Goal: Task Accomplishment & Management: Manage account settings

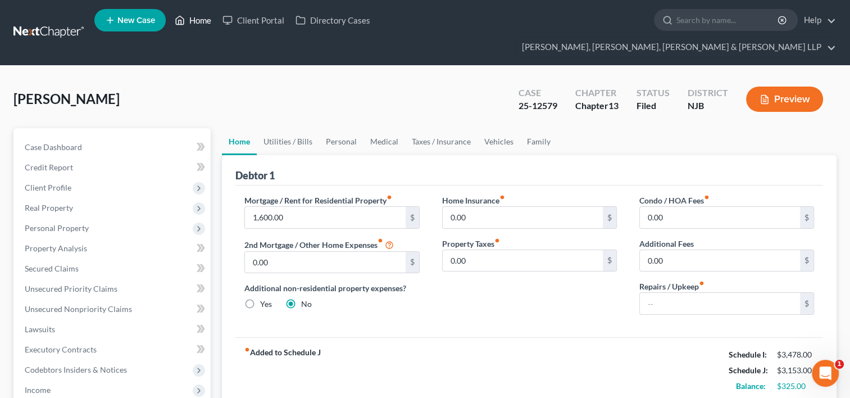
click at [200, 23] on link "Home" at bounding box center [193, 20] width 48 height 20
click at [198, 22] on link "Home" at bounding box center [193, 20] width 48 height 20
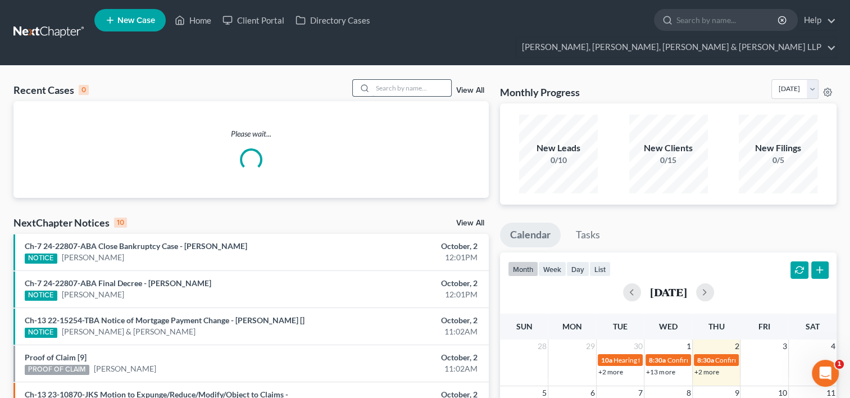
click at [418, 80] on input "search" at bounding box center [412, 88] width 79 height 16
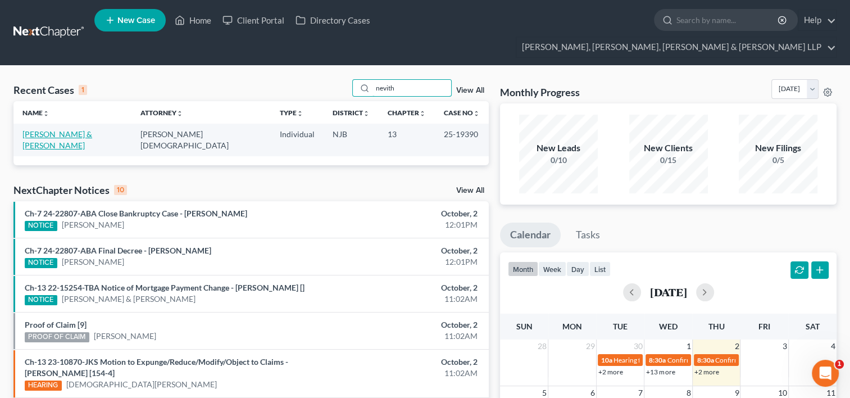
type input "nevith"
click at [63, 129] on link "[PERSON_NAME] & [PERSON_NAME]" at bounding box center [57, 139] width 70 height 21
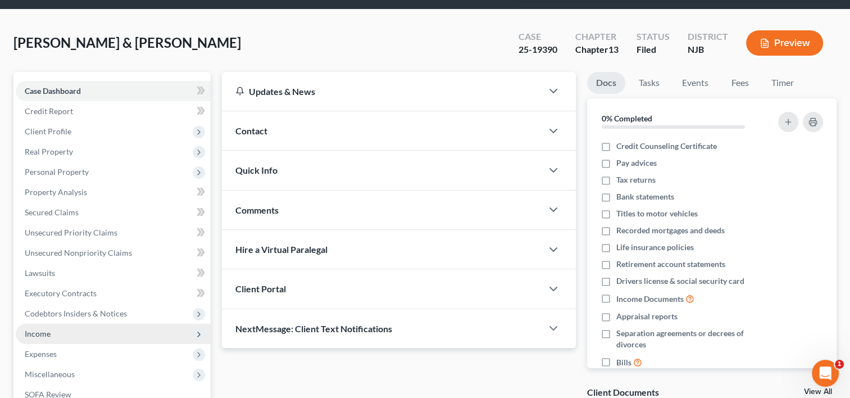
scroll to position [169, 0]
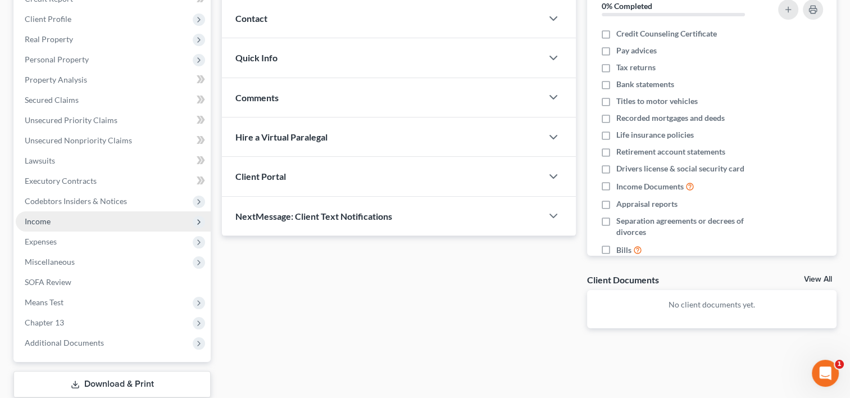
click at [53, 211] on span "Income" at bounding box center [113, 221] width 195 height 20
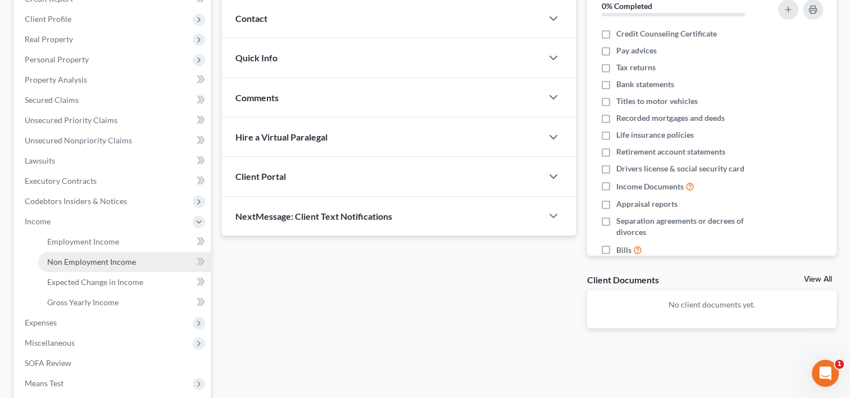
click at [96, 257] on span "Non Employment Income" at bounding box center [91, 262] width 89 height 10
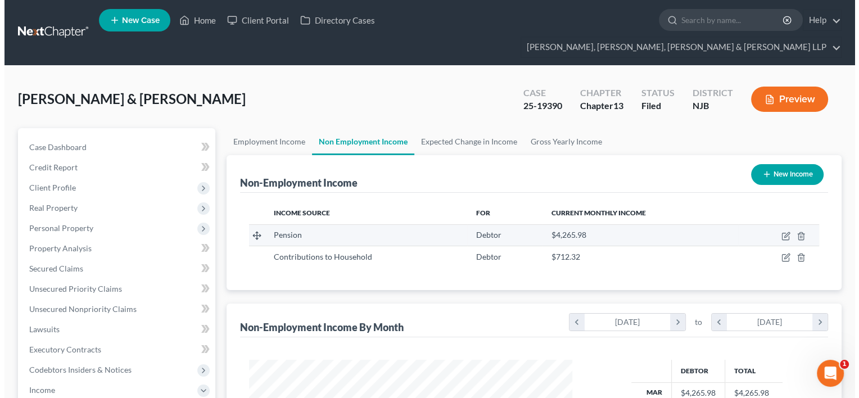
scroll to position [200, 346]
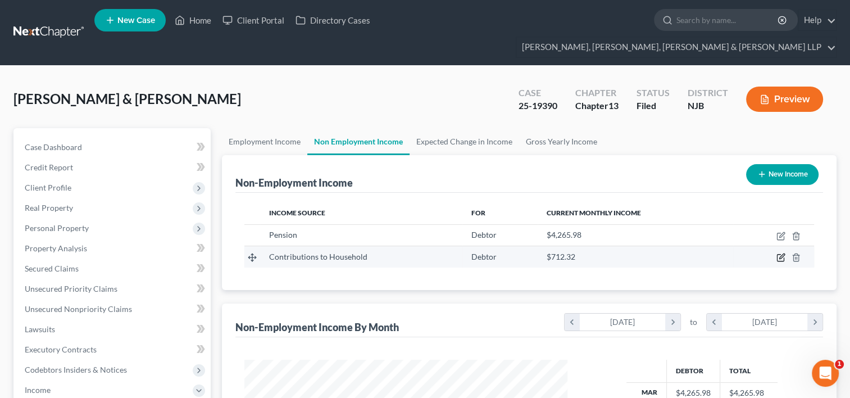
click at [779, 253] on icon "button" at bounding box center [781, 257] width 9 height 9
select select "8"
select select "0"
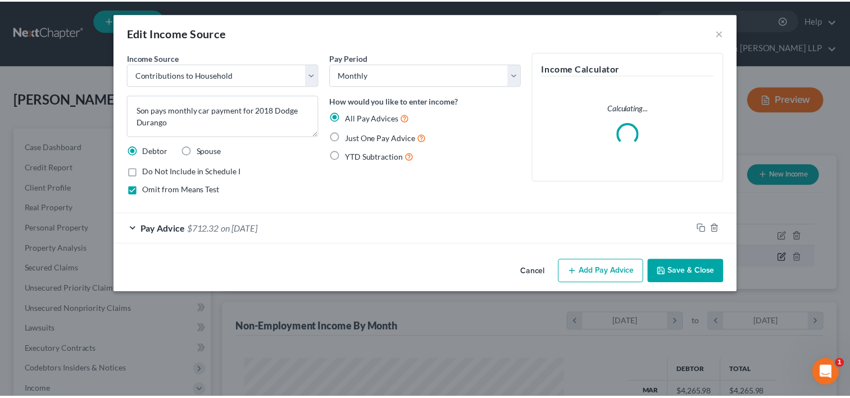
scroll to position [200, 348]
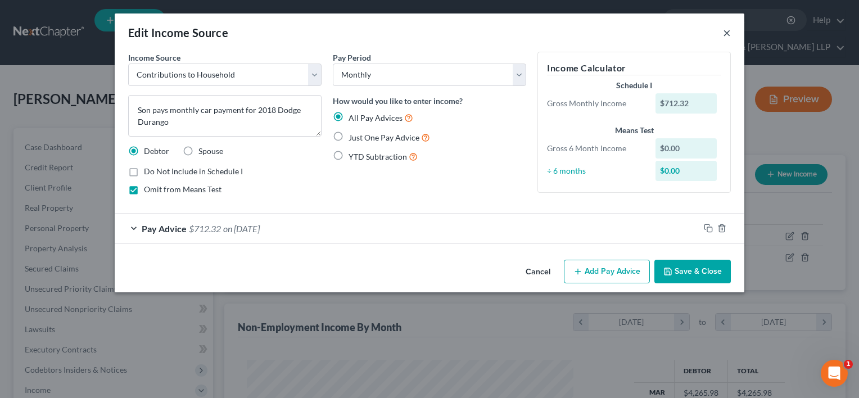
click at [729, 31] on button "×" at bounding box center [727, 32] width 8 height 13
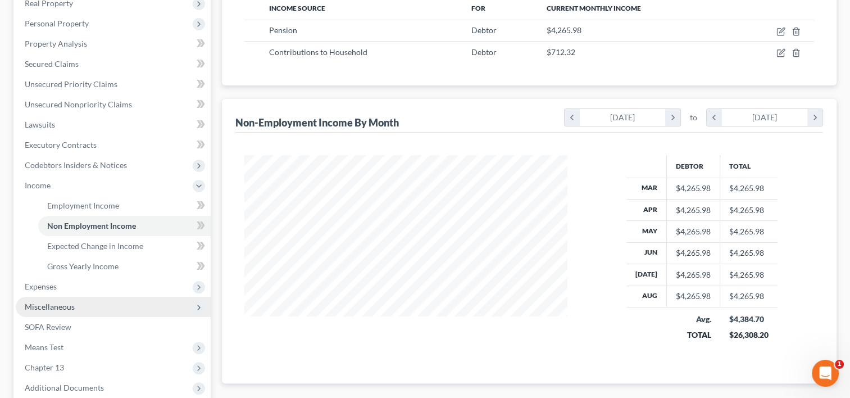
scroll to position [225, 0]
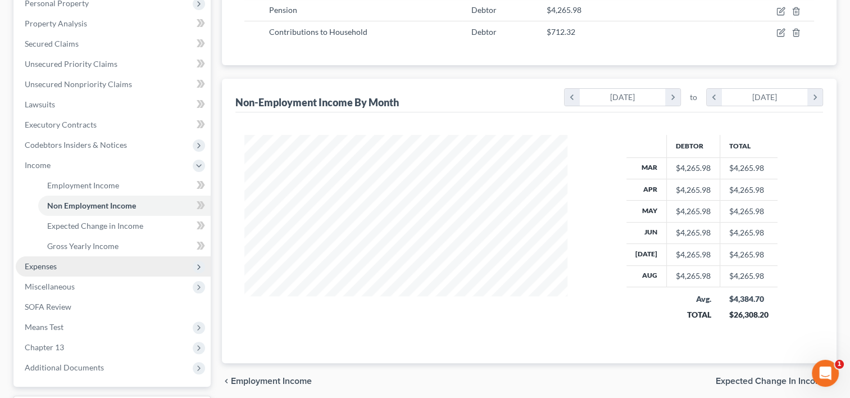
click at [62, 256] on span "Expenses" at bounding box center [113, 266] width 195 height 20
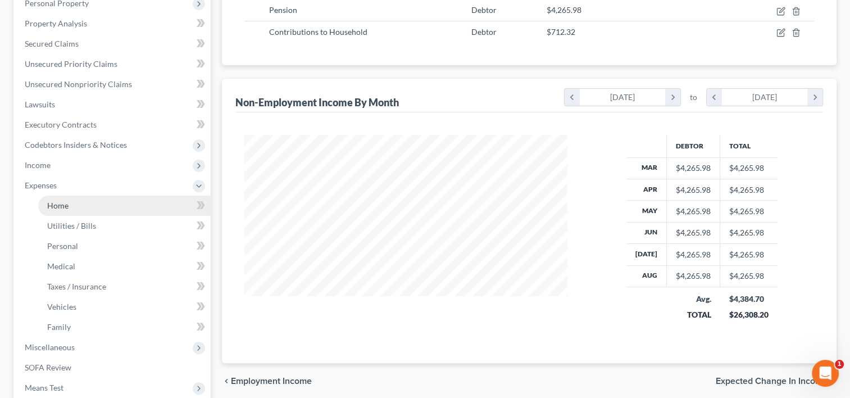
click at [62, 201] on span "Home" at bounding box center [57, 206] width 21 height 10
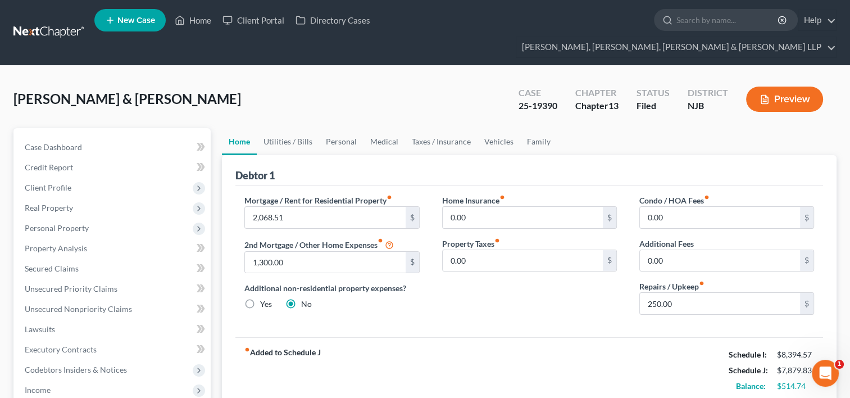
click at [520, 300] on div "Home Insurance fiber_manual_record 0.00 $ Property Taxes fiber_manual_record 0.…" at bounding box center [529, 258] width 197 height 129
click at [469, 279] on div "Home Insurance fiber_manual_record 0.00 $ Property Taxes fiber_manual_record 0.…" at bounding box center [529, 258] width 197 height 129
click at [200, 26] on link "Home" at bounding box center [193, 20] width 48 height 20
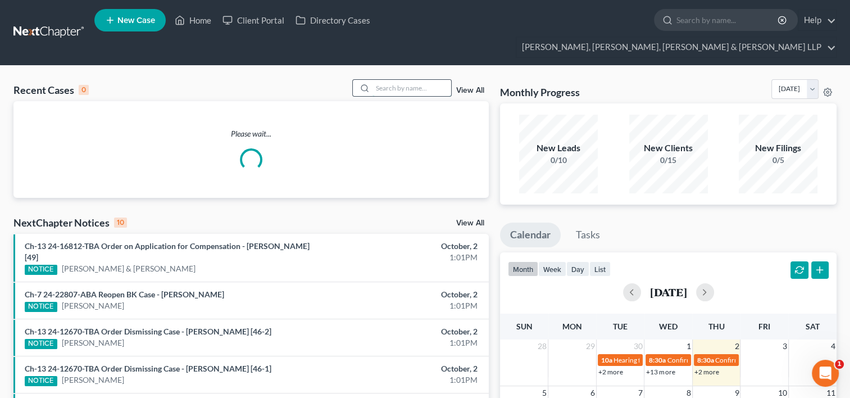
click at [405, 80] on input "search" at bounding box center [412, 88] width 79 height 16
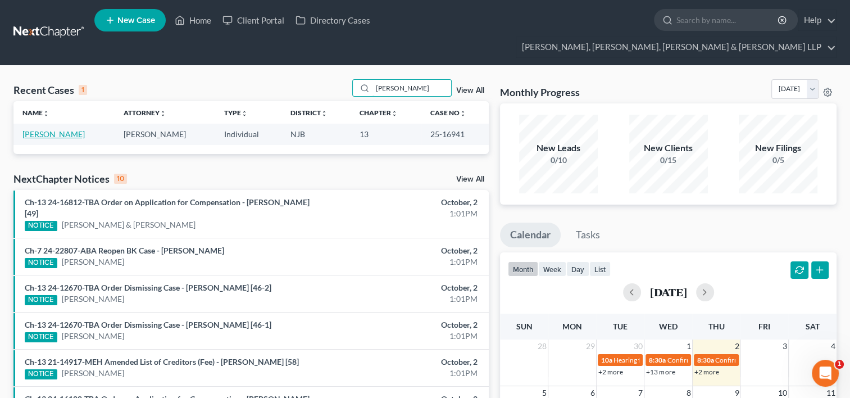
type input "[PERSON_NAME]"
click at [68, 129] on link "[PERSON_NAME]" at bounding box center [53, 134] width 62 height 10
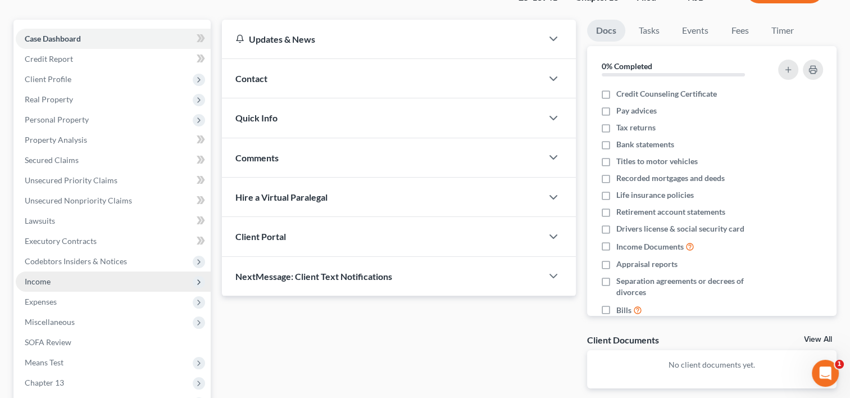
scroll to position [112, 0]
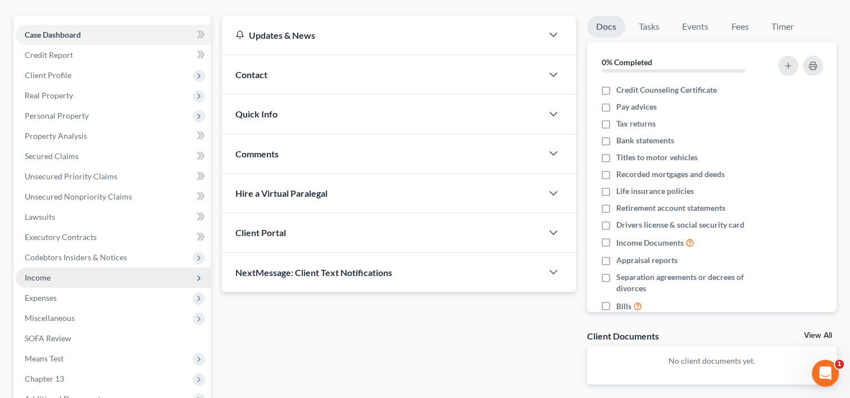
click at [36, 273] on span "Income" at bounding box center [38, 278] width 26 height 10
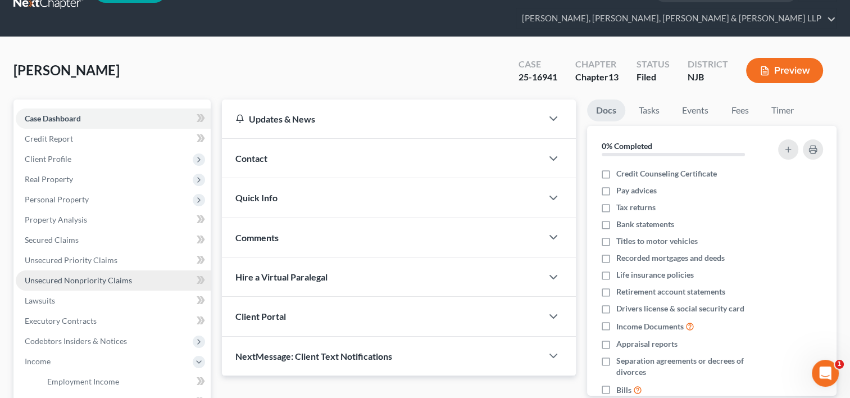
scroll to position [0, 0]
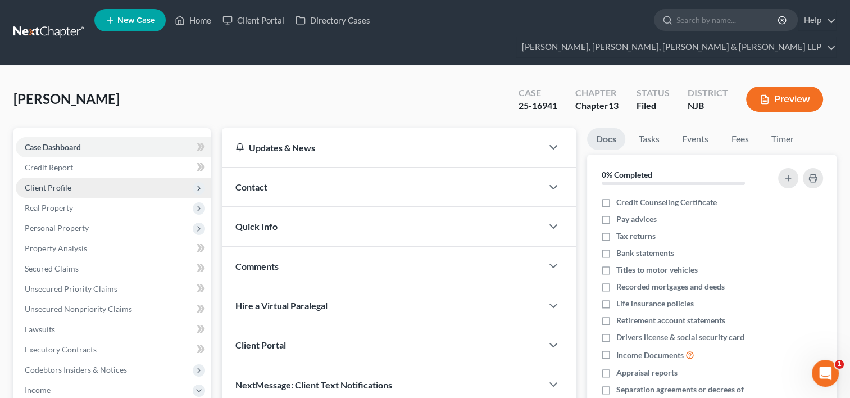
click at [52, 183] on span "Client Profile" at bounding box center [48, 188] width 47 height 10
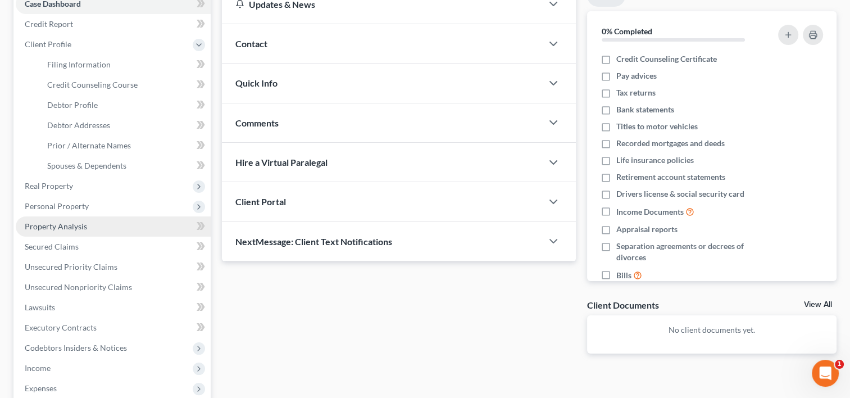
scroll to position [169, 0]
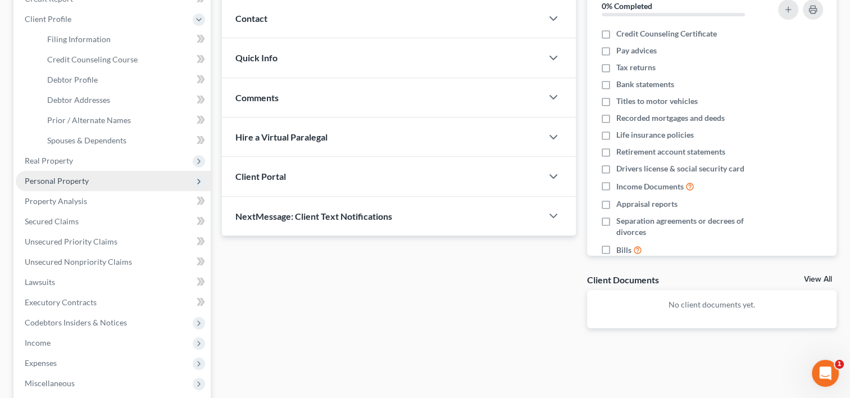
click at [66, 176] on span "Personal Property" at bounding box center [57, 181] width 64 height 10
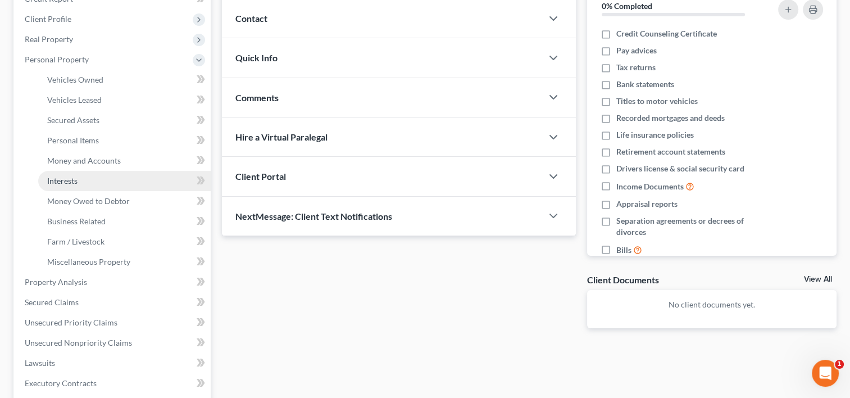
click at [81, 171] on link "Interests" at bounding box center [124, 181] width 173 height 20
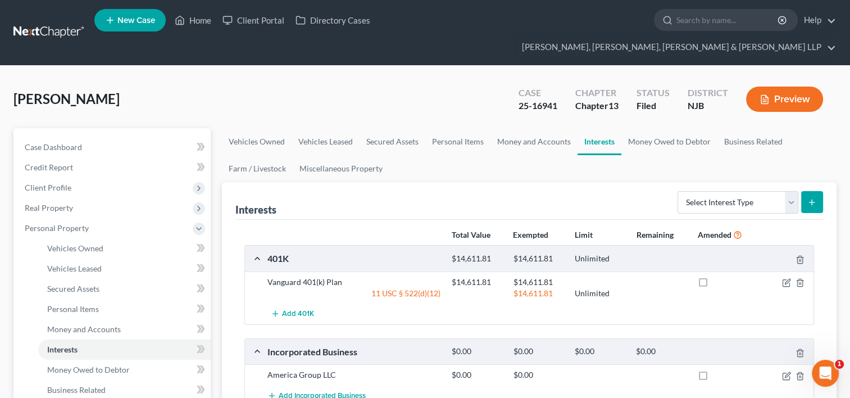
scroll to position [112, 0]
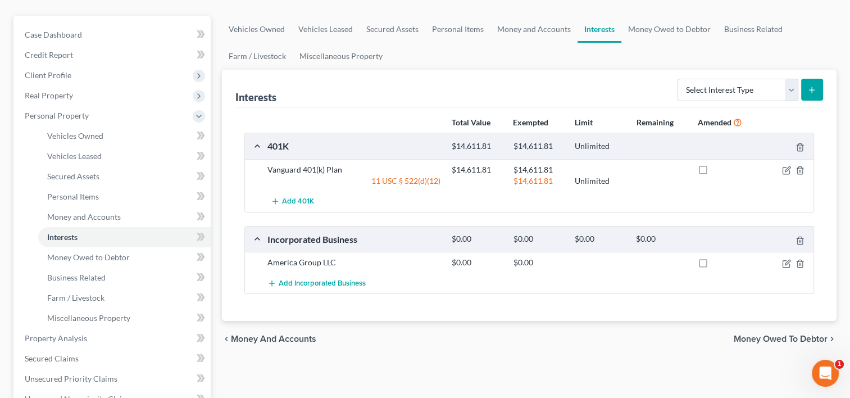
click at [791, 257] on div at bounding box center [784, 262] width 61 height 11
click at [785, 259] on icon "button" at bounding box center [786, 263] width 9 height 9
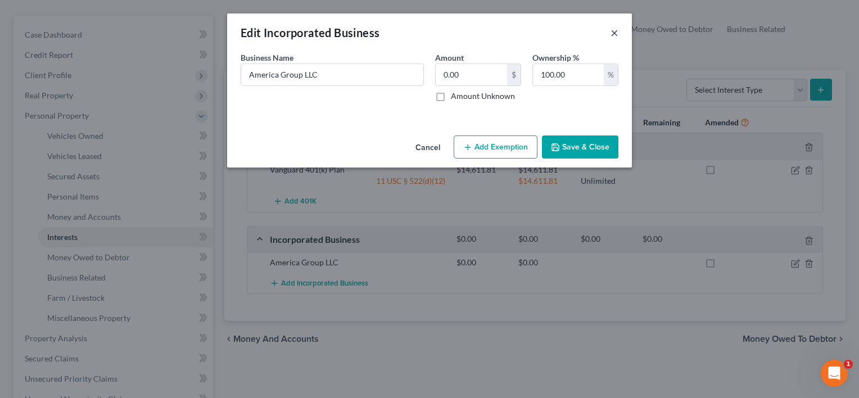
click at [616, 31] on button "×" at bounding box center [614, 32] width 8 height 13
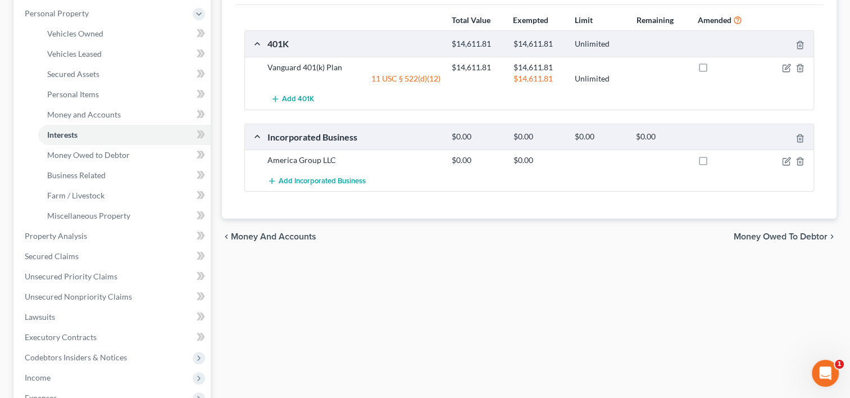
scroll to position [225, 0]
